Goal: Navigation & Orientation: Find specific page/section

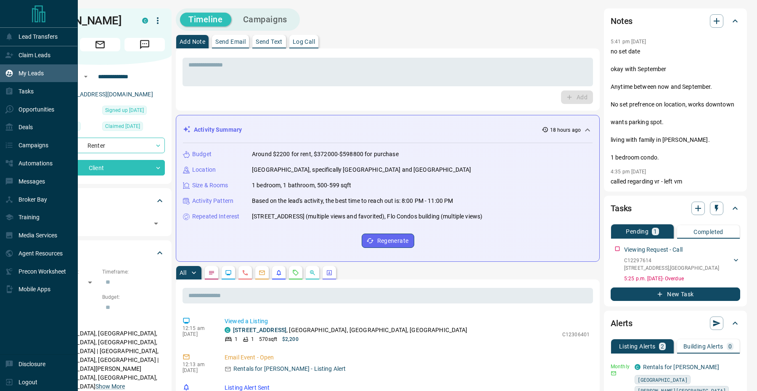
click at [10, 76] on icon at bounding box center [9, 73] width 7 height 7
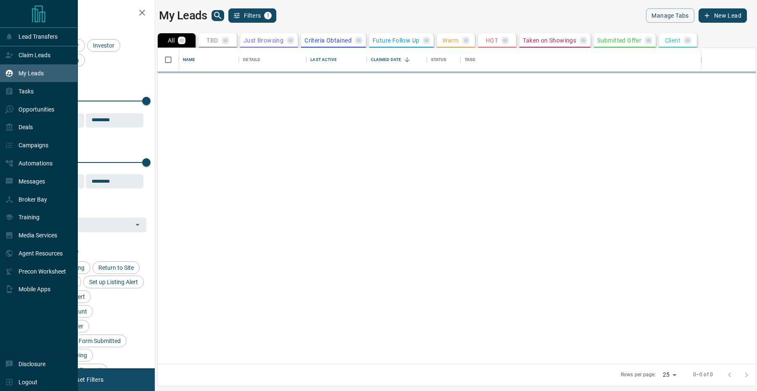
scroll to position [316, 598]
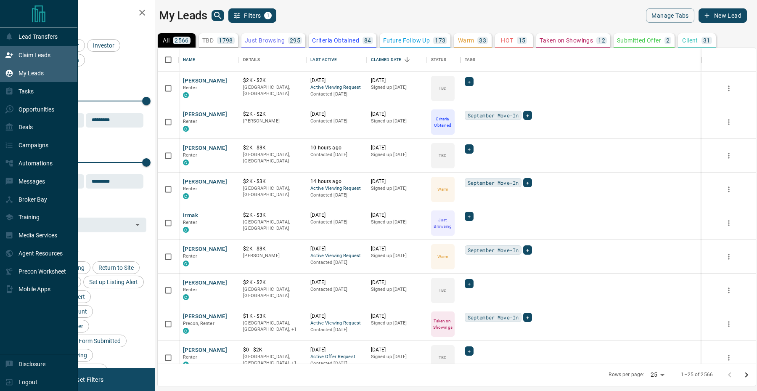
click at [12, 57] on icon at bounding box center [9, 55] width 8 height 8
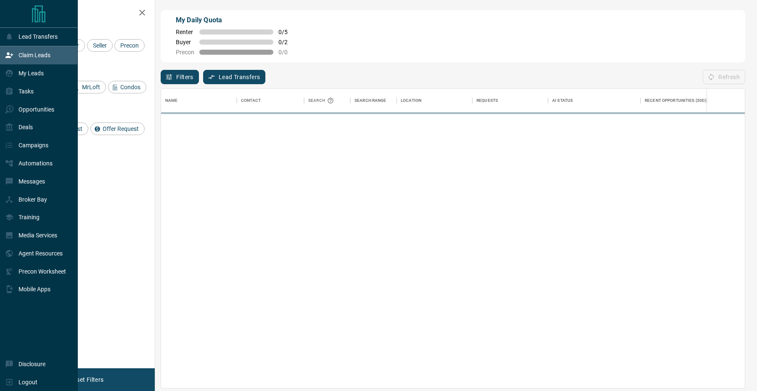
scroll to position [299, 584]
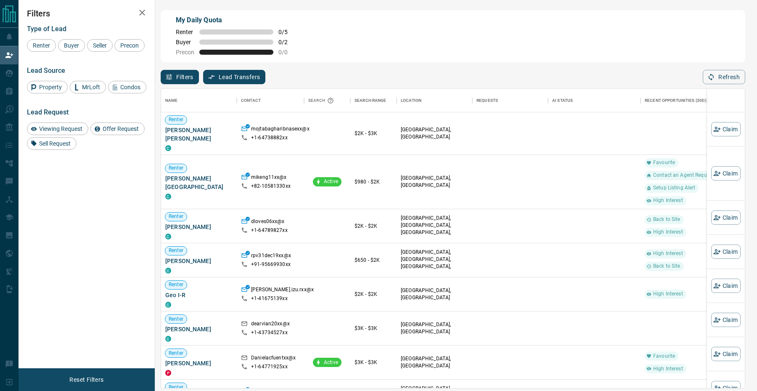
click at [157, 149] on div "My Daily Quota Renter 0 / 5 Buyer 0 / 2 Precon 0 / 0 Filters Lead Transfers 0 R…" at bounding box center [388, 164] width 739 height 329
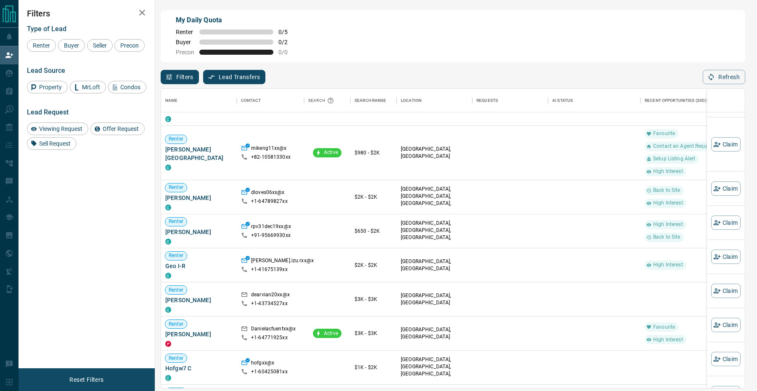
scroll to position [0, 0]
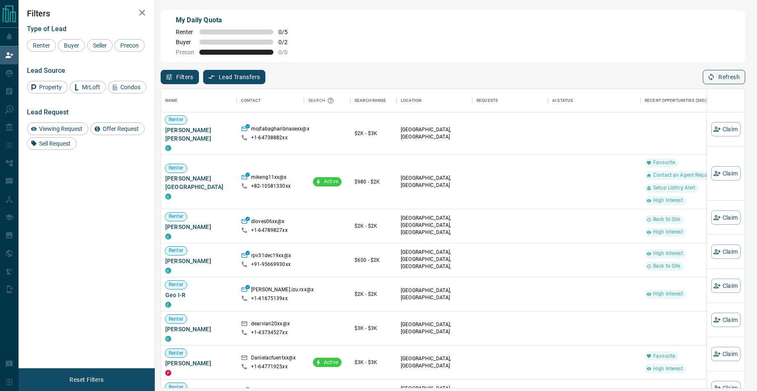
click at [740, 75] on button "Refresh" at bounding box center [724, 77] width 42 height 14
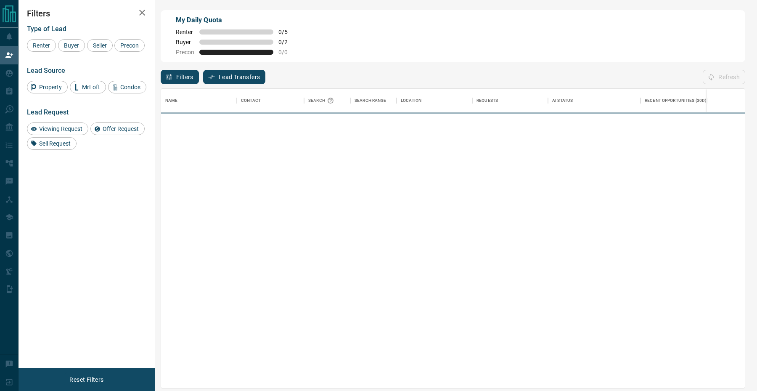
scroll to position [299, 584]
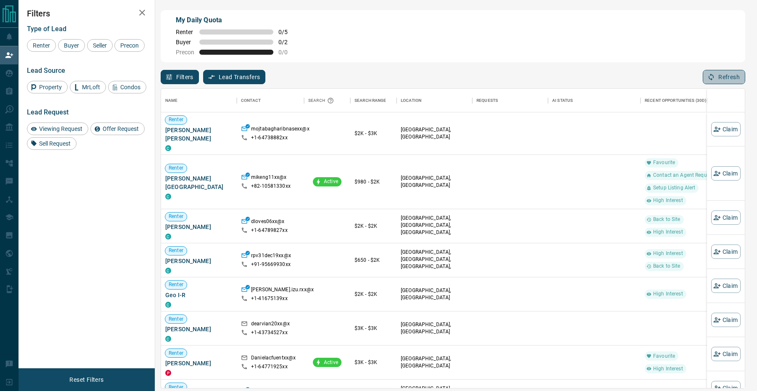
click at [740, 75] on button "Refresh" at bounding box center [724, 77] width 42 height 14
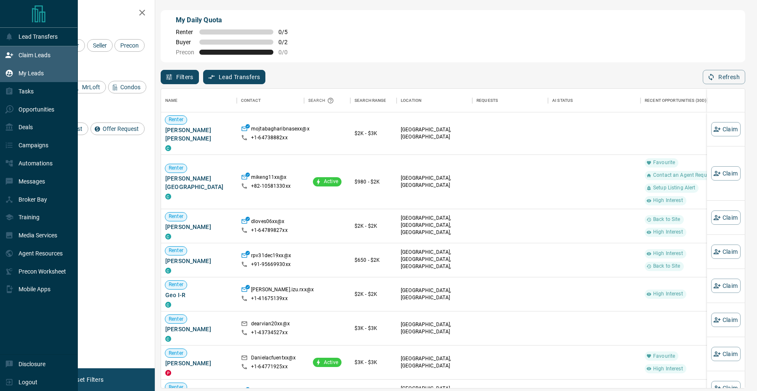
click at [2, 81] on div "My Leads" at bounding box center [39, 73] width 78 height 18
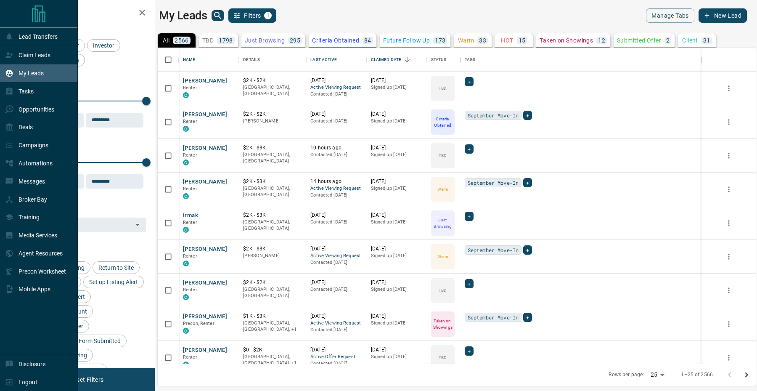
scroll to position [316, 598]
